Goal: Task Accomplishment & Management: Manage account settings

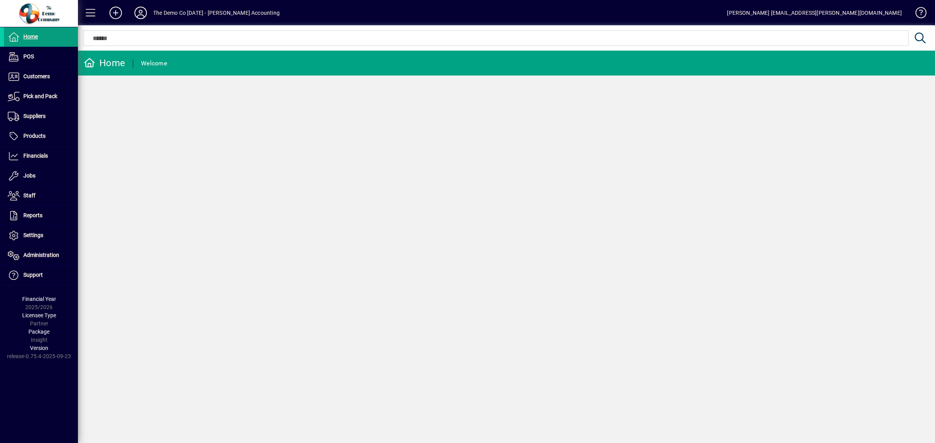
click at [143, 16] on icon at bounding box center [141, 13] width 16 height 12
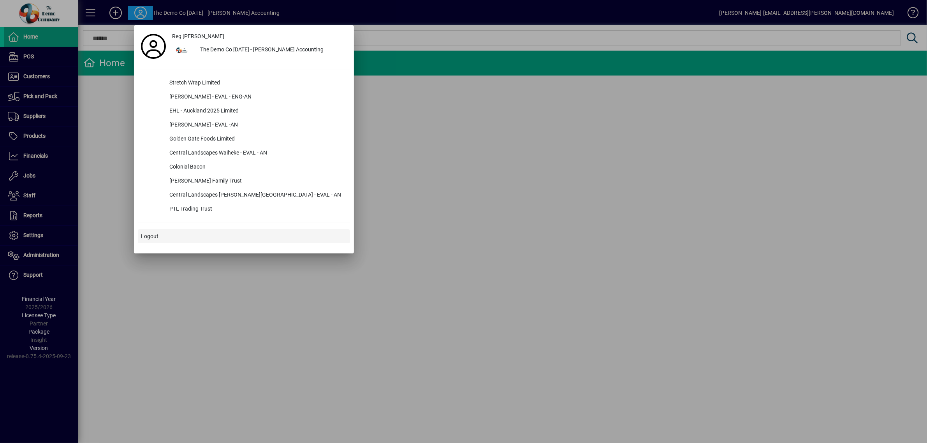
click at [160, 237] on span at bounding box center [244, 236] width 212 height 19
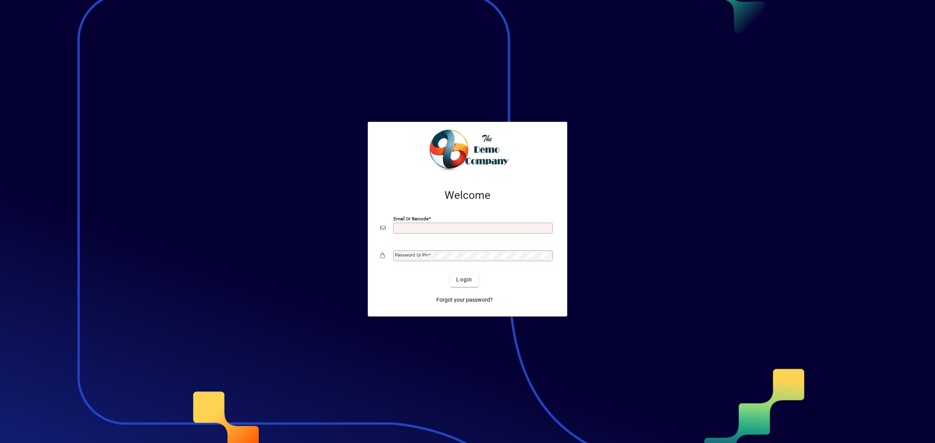
click at [410, 226] on input "Email or Barcode" at bounding box center [473, 228] width 157 height 6
click at [111, 77] on div at bounding box center [467, 221] width 935 height 443
